Goal: Task Accomplishment & Management: Use online tool/utility

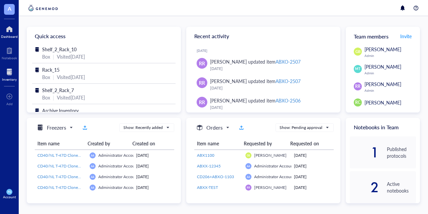
click at [5, 70] on div at bounding box center [9, 72] width 15 height 11
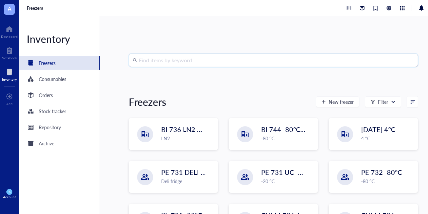
click at [145, 60] on input "search" at bounding box center [276, 60] width 275 height 13
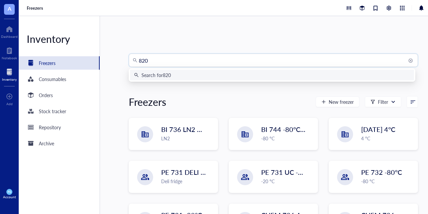
type input "8208"
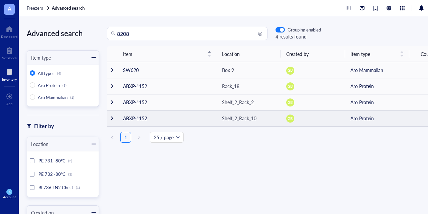
click at [141, 118] on td "ABXP-1152" at bounding box center [167, 118] width 99 height 16
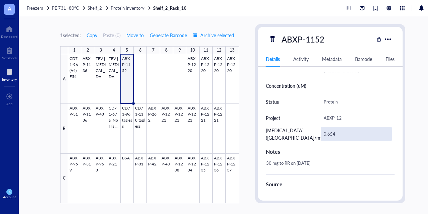
scroll to position [234, 0]
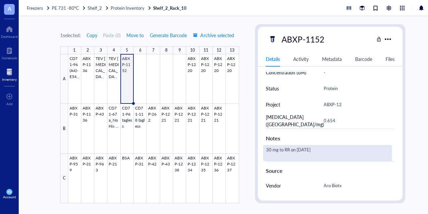
click at [334, 149] on div "30 mg to RR on [DATE]" at bounding box center [327, 153] width 129 height 16
click at [334, 149] on textarea "30 mg to RR on [DATE]" at bounding box center [314, 152] width 102 height 15
click at [335, 149] on textarea "30 mg to RR on [DATE]" at bounding box center [314, 152] width 102 height 15
type textarea "30 mg to RR on [DATE] , remaining thawed on [DATE] for AN"
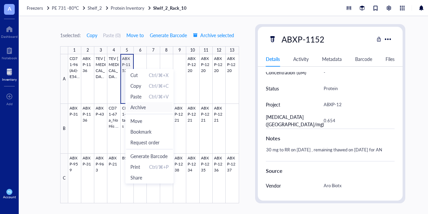
click at [145, 109] on span "Archive" at bounding box center [137, 106] width 15 height 7
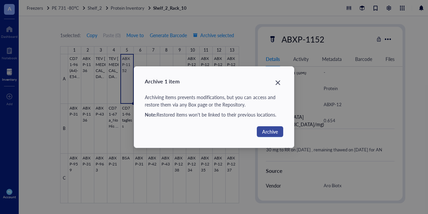
click at [268, 129] on span "Archive" at bounding box center [270, 131] width 16 height 7
